Goal: Task Accomplishment & Management: Manage account settings

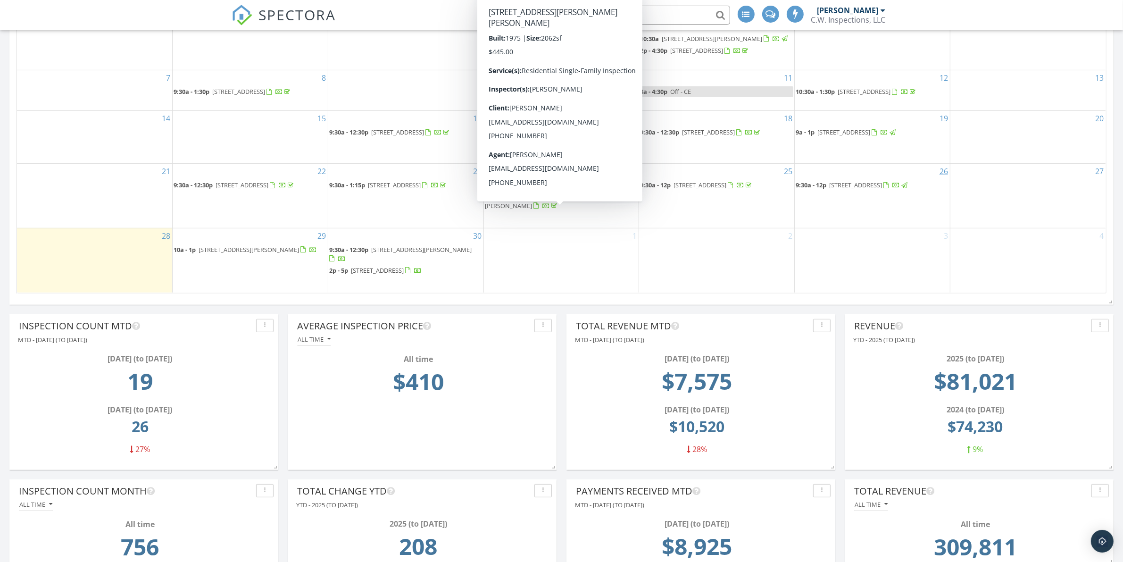
scroll to position [472, 0]
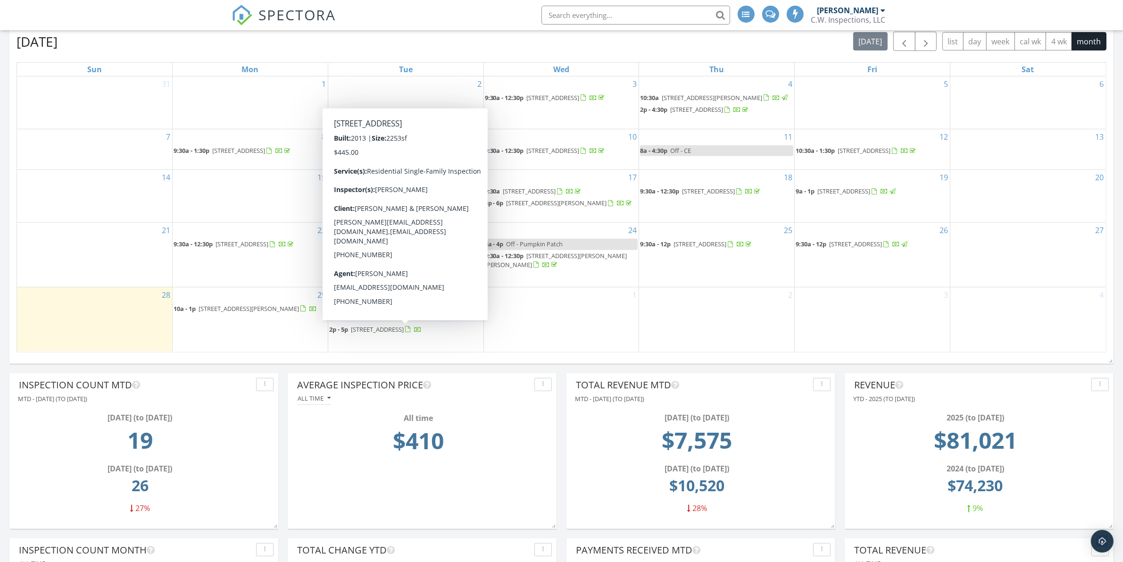
click at [404, 333] on span "37197 Market Place Drive, Prairieville 70769" at bounding box center [377, 329] width 53 height 8
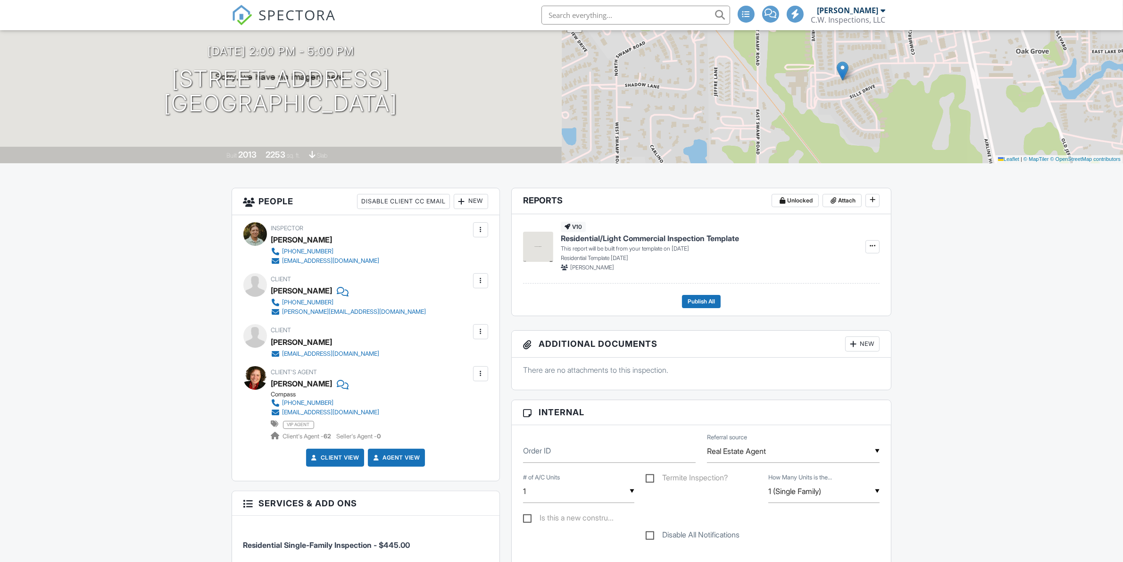
click at [481, 280] on div at bounding box center [480, 280] width 9 height 9
click at [453, 309] on li "Edit" at bounding box center [458, 310] width 48 height 24
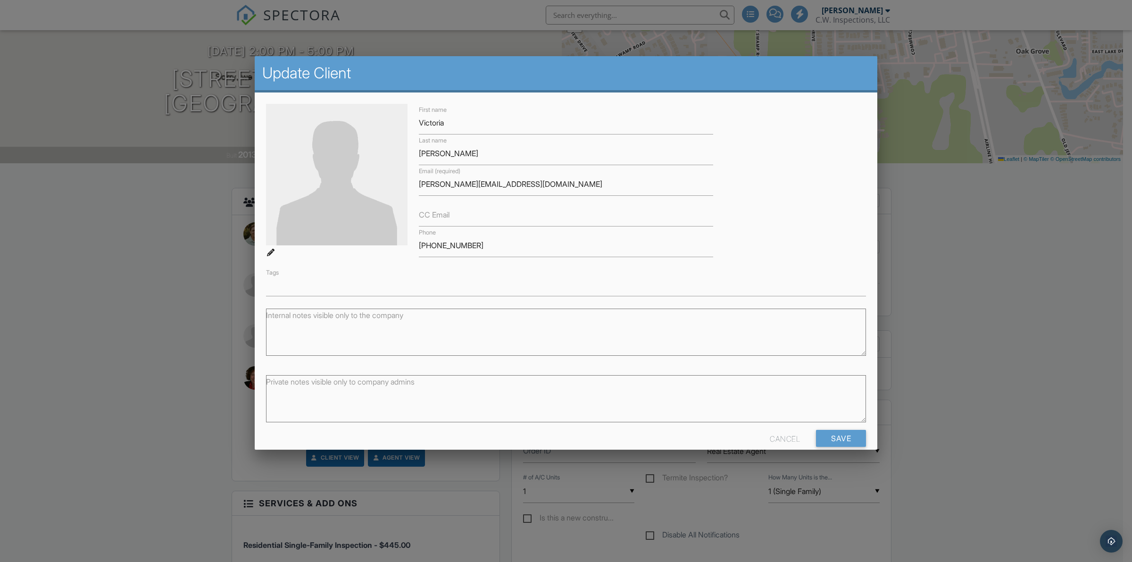
click at [770, 437] on div "Cancel" at bounding box center [785, 438] width 30 height 17
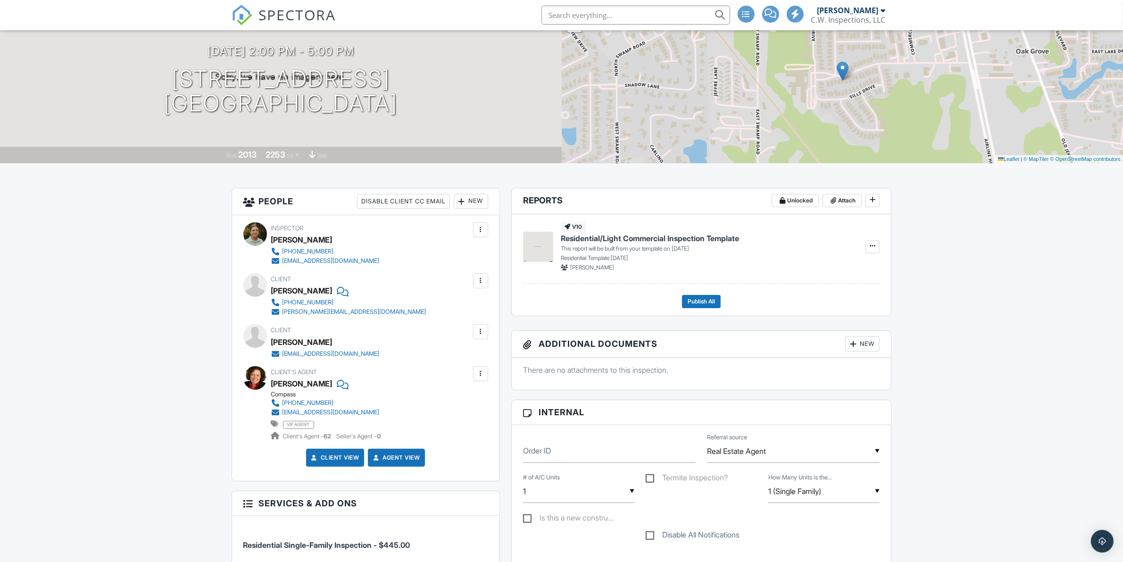
click at [474, 332] on div at bounding box center [480, 331] width 15 height 15
click at [465, 362] on li "Edit" at bounding box center [458, 361] width 48 height 24
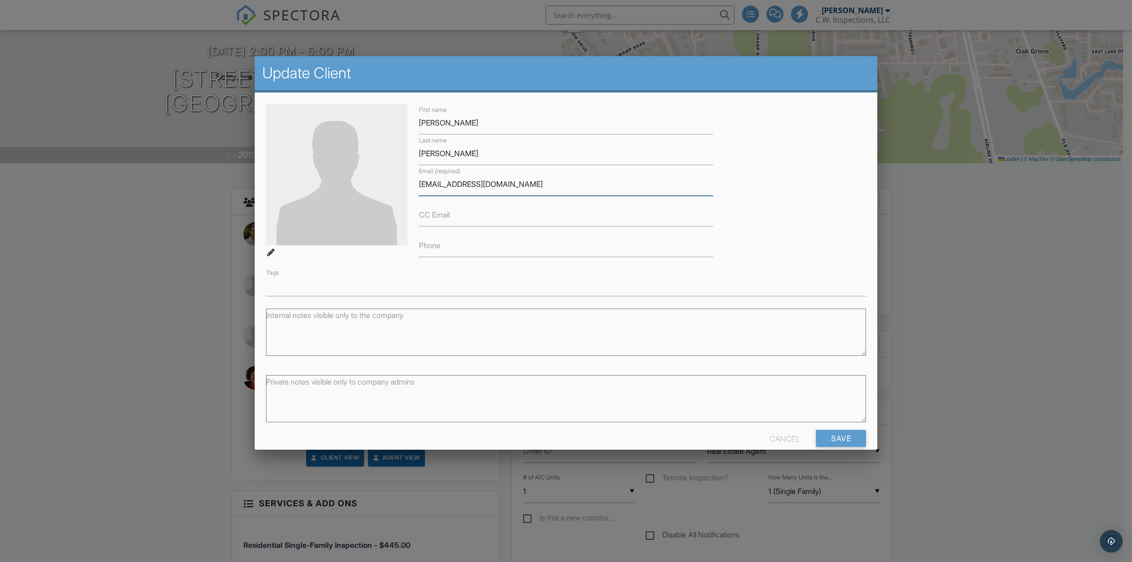
click at [437, 185] on input "[EMAIL_ADDRESS][DOMAIN_NAME]" at bounding box center [566, 184] width 294 height 23
click at [431, 180] on input "[EMAIL_ADDRESS][DOMAIN_NAME]" at bounding box center [566, 184] width 294 height 23
type input "[EMAIL_ADDRESS][DOMAIN_NAME]"
click at [836, 439] on input "Save" at bounding box center [841, 438] width 50 height 17
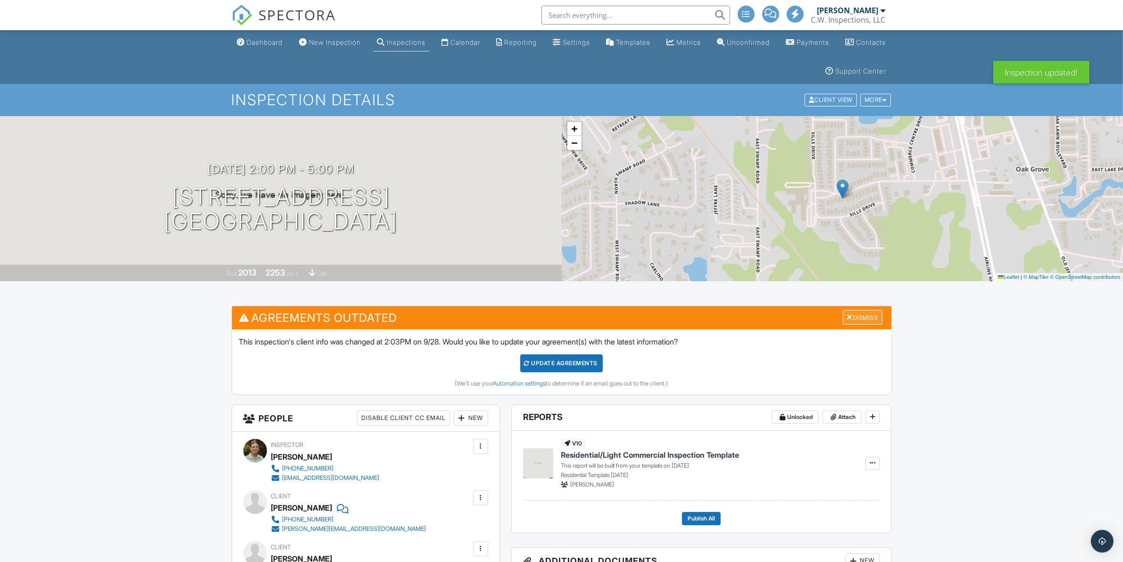
click at [850, 316] on div at bounding box center [850, 317] width 6 height 8
